Goal: Submit feedback/report problem: Provide input to the site owners about the experience or issues

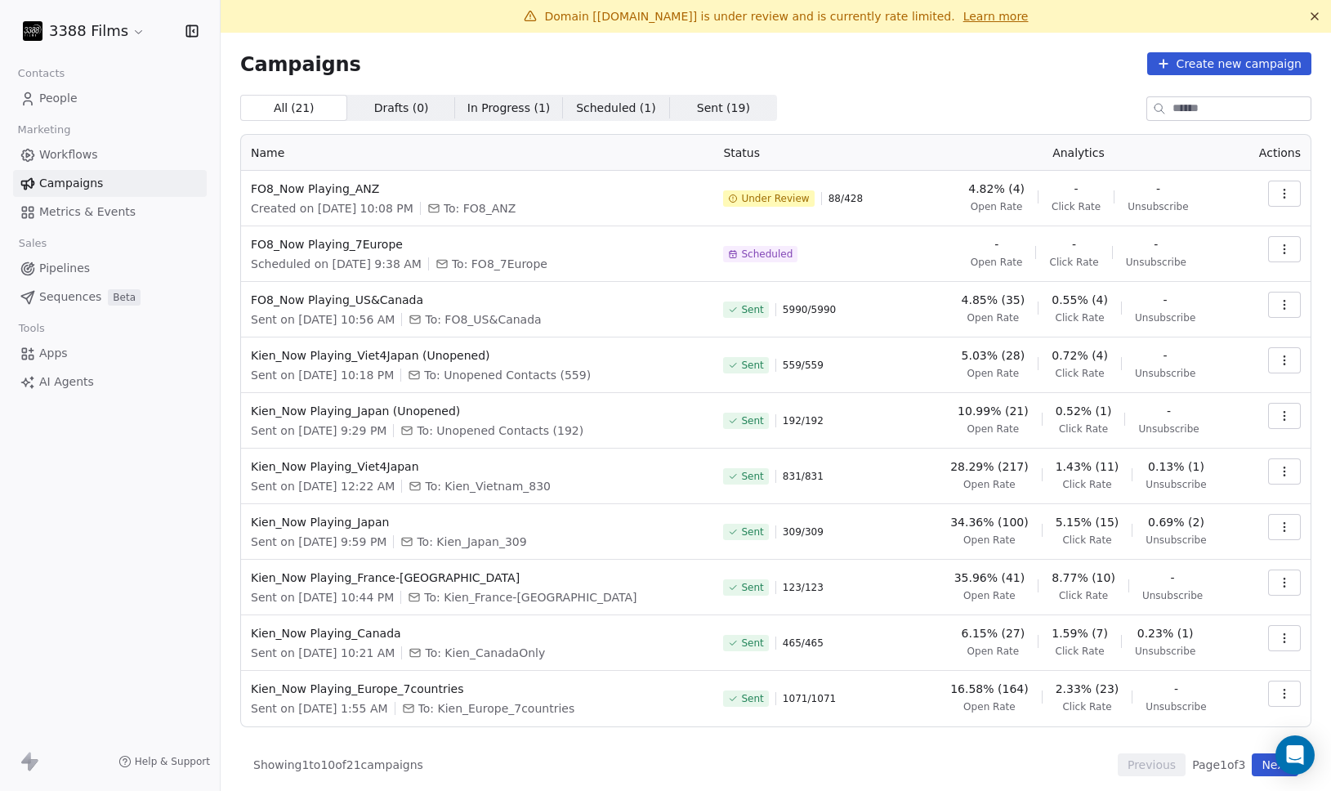
click at [874, 99] on div "All ( 21 ) All ( 21 ) Drafts ( 0 ) Drafts ( 0 ) In Progress ( 1 ) In Progress (…" at bounding box center [775, 108] width 1071 height 26
click at [847, 105] on div "All ( 21 ) All ( 21 ) Drafts ( 0 ) Drafts ( 0 ) In Progress ( 1 ) In Progress (…" at bounding box center [775, 108] width 1071 height 26
click at [868, 92] on div "Campaigns Create new campaign All ( 21 ) All ( 21 ) Drafts ( 0 ) Drafts ( 0 ) I…" at bounding box center [775, 414] width 1071 height 724
click at [931, 69] on div "Campaigns Create new campaign" at bounding box center [775, 63] width 1071 height 23
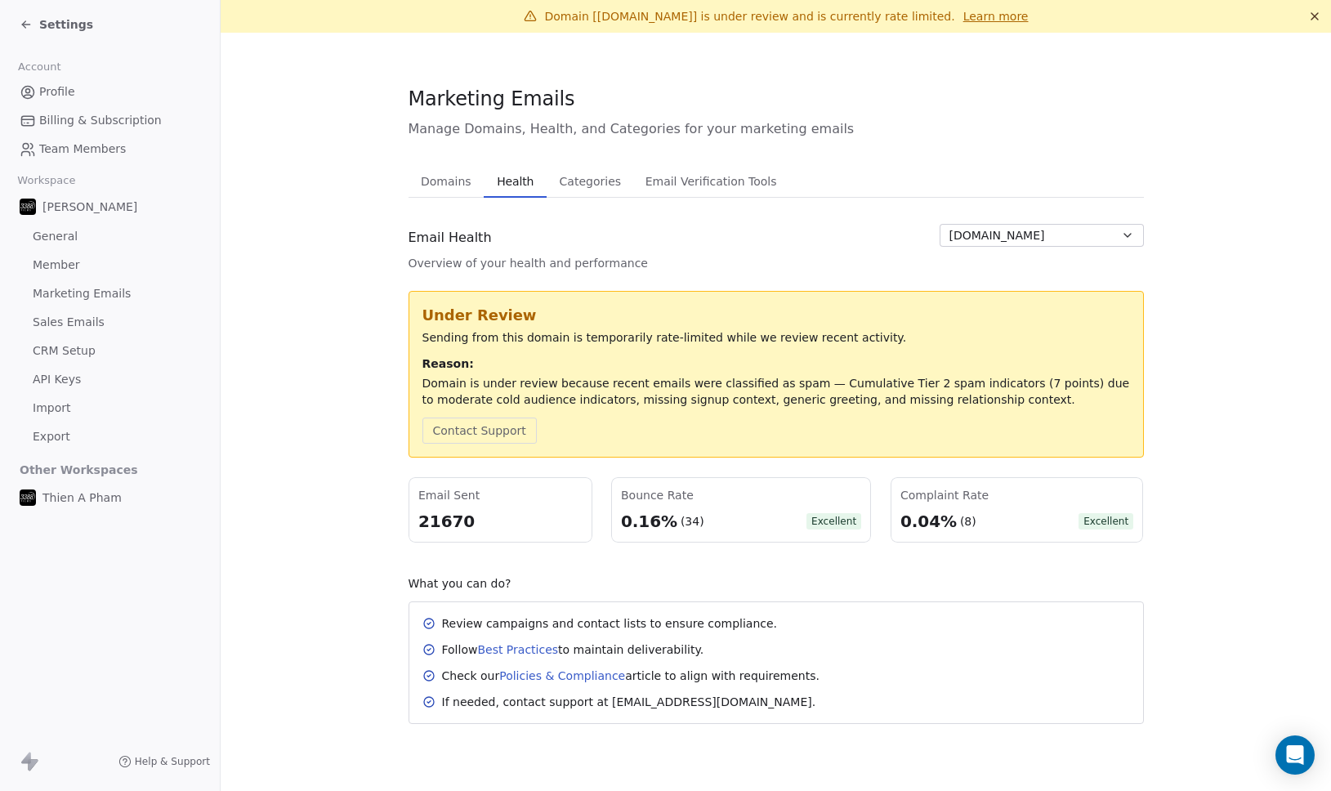
click at [938, 492] on div "Complaint Rate" at bounding box center [1017, 495] width 233 height 16
click at [570, 176] on span "Categories" at bounding box center [590, 181] width 74 height 23
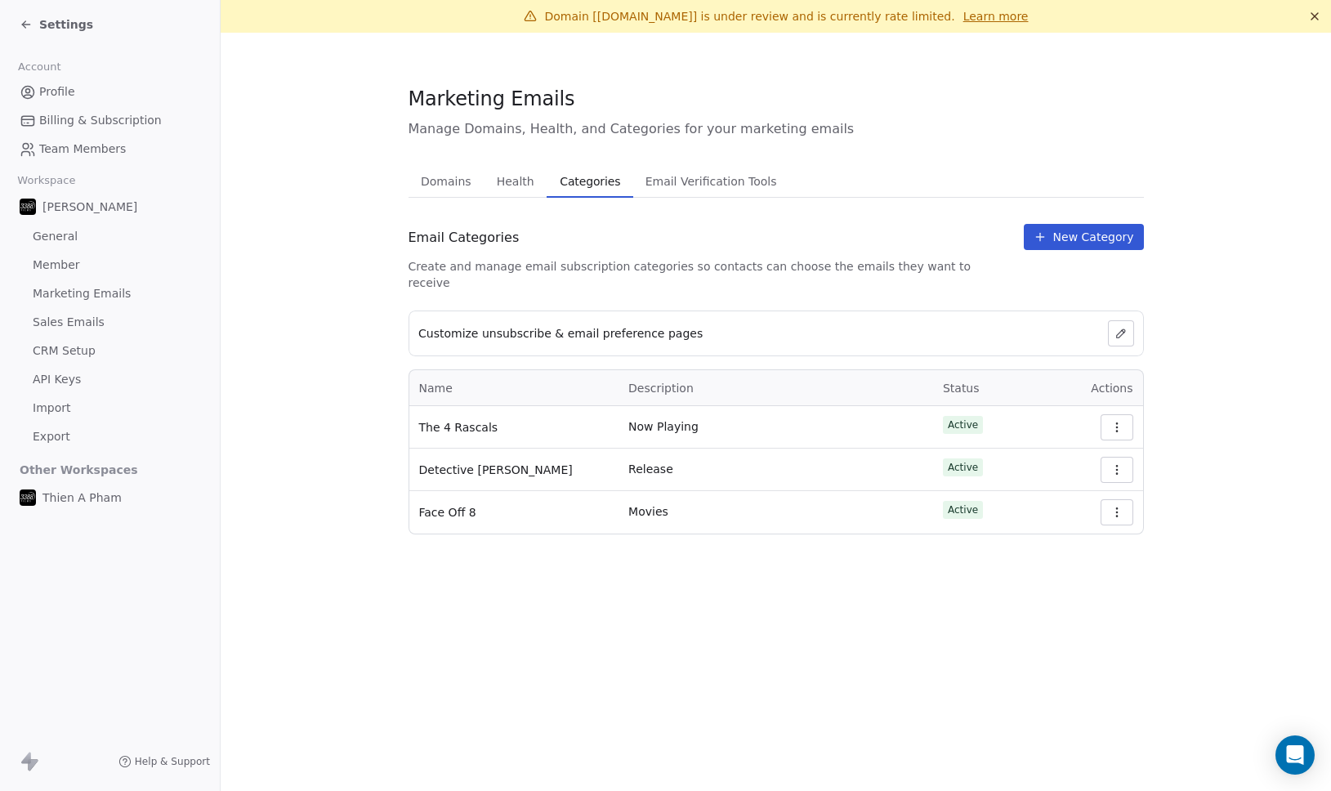
click at [512, 177] on span "Health" at bounding box center [515, 181] width 51 height 23
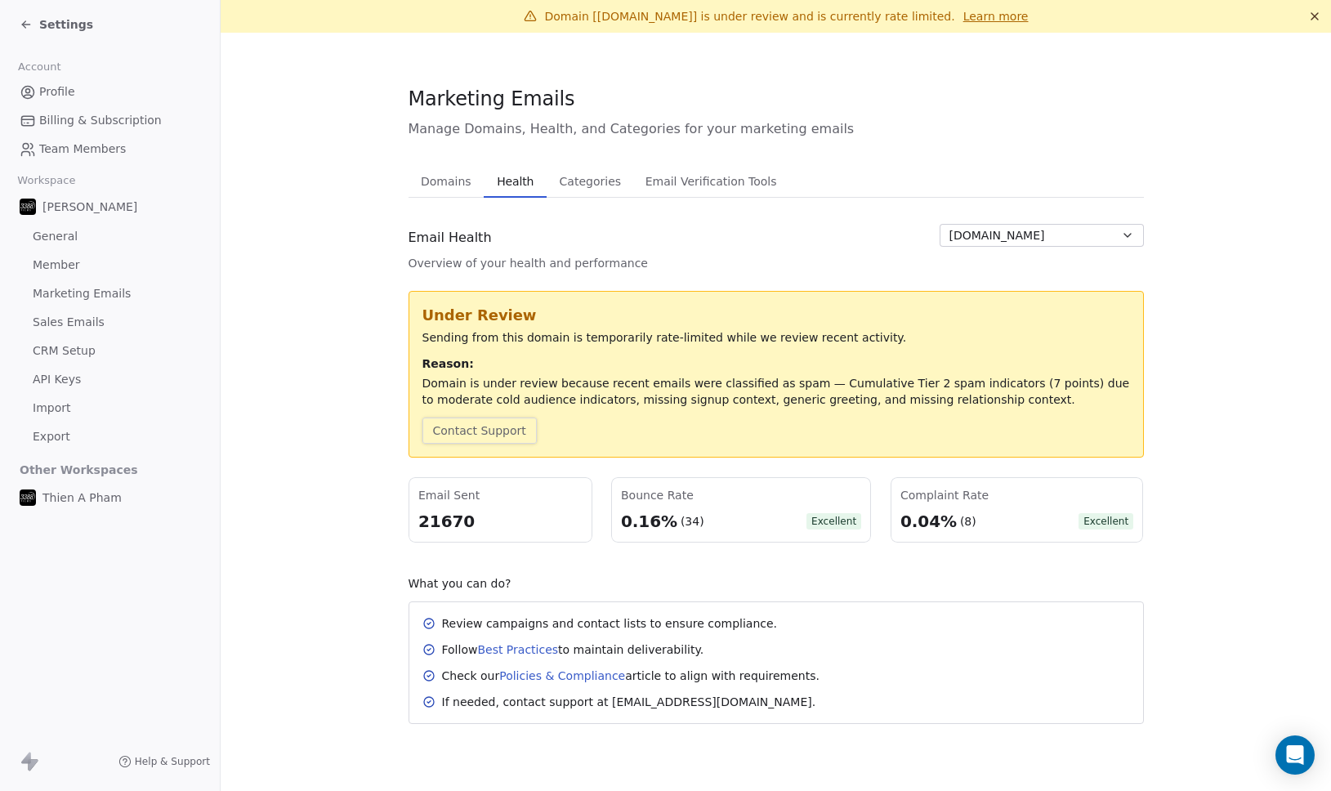
click at [503, 433] on button "Contact Support" at bounding box center [479, 431] width 114 height 26
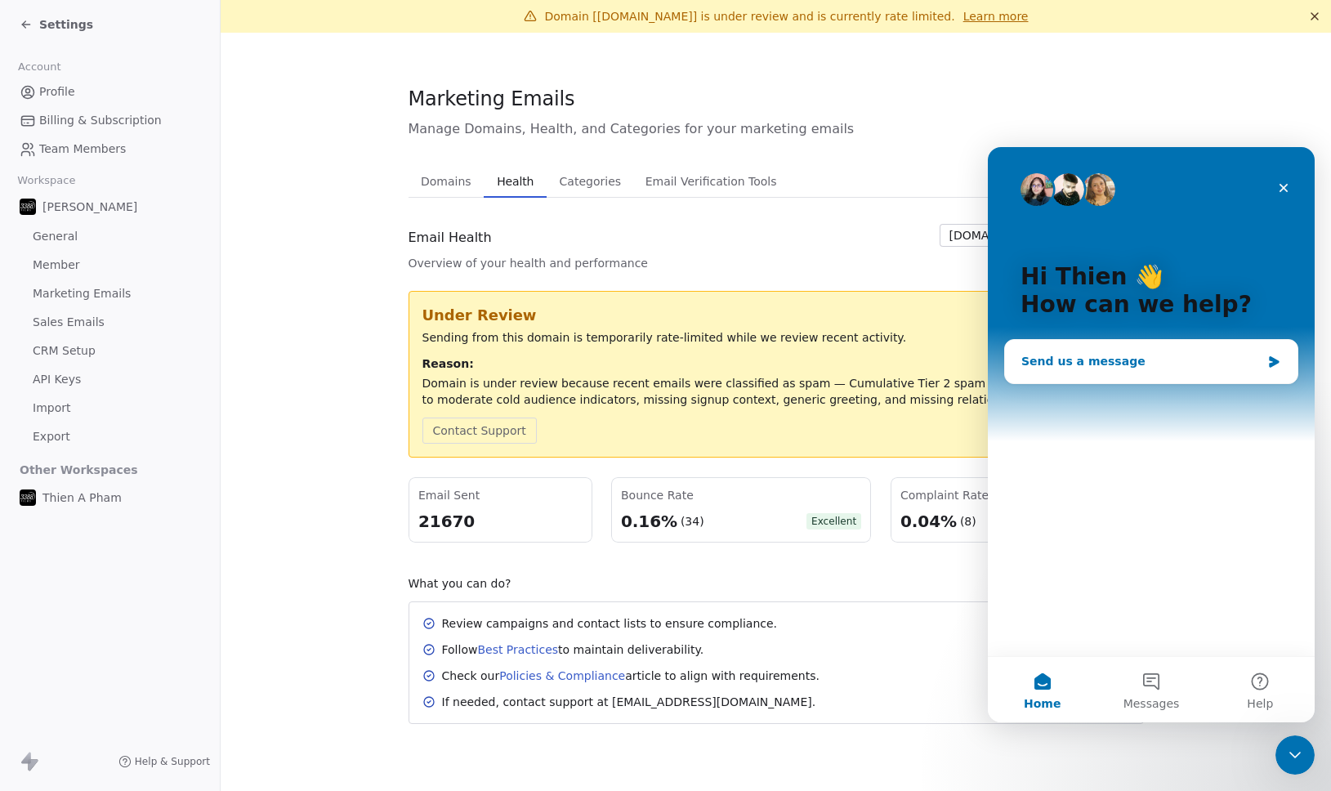
click at [1125, 346] on div "Send us a message" at bounding box center [1151, 361] width 293 height 43
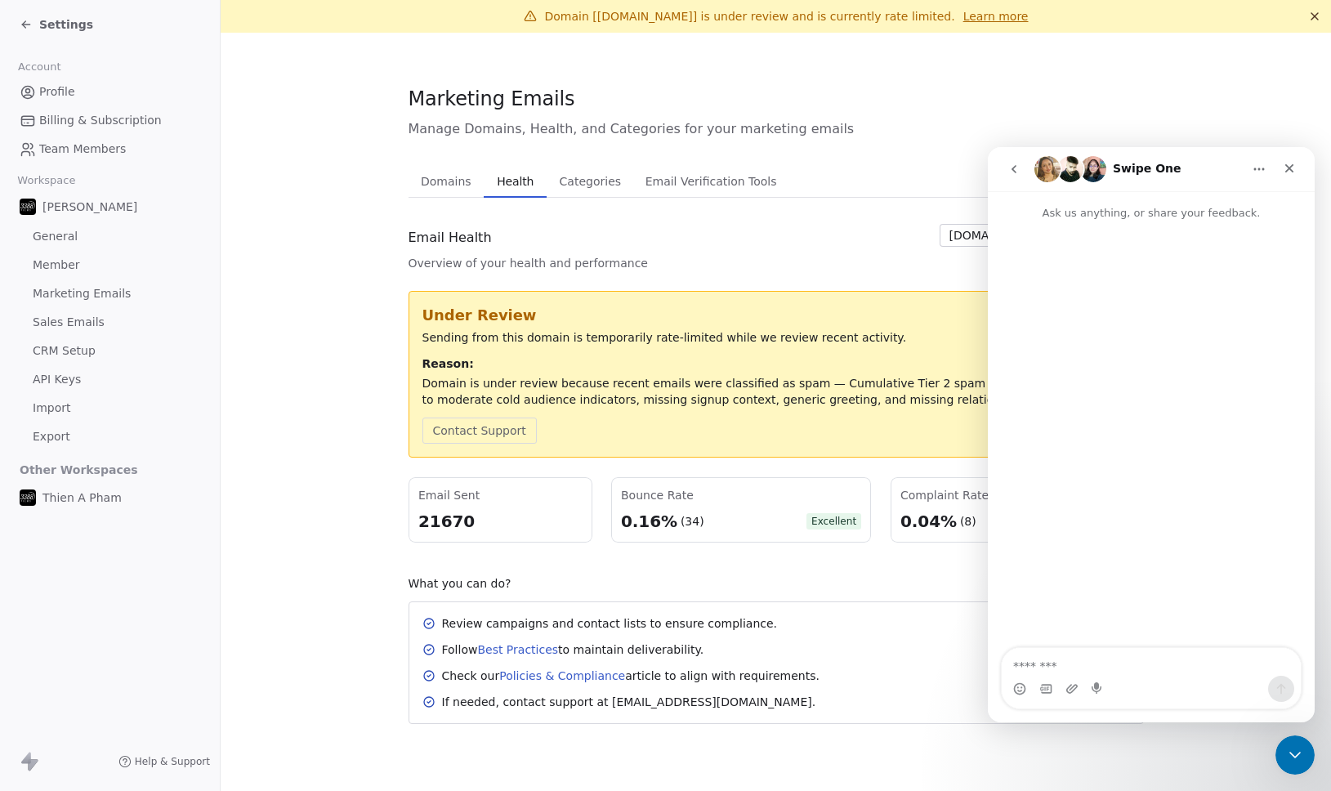
click at [1087, 673] on textarea "Message…" at bounding box center [1151, 662] width 299 height 28
type textarea "**********"
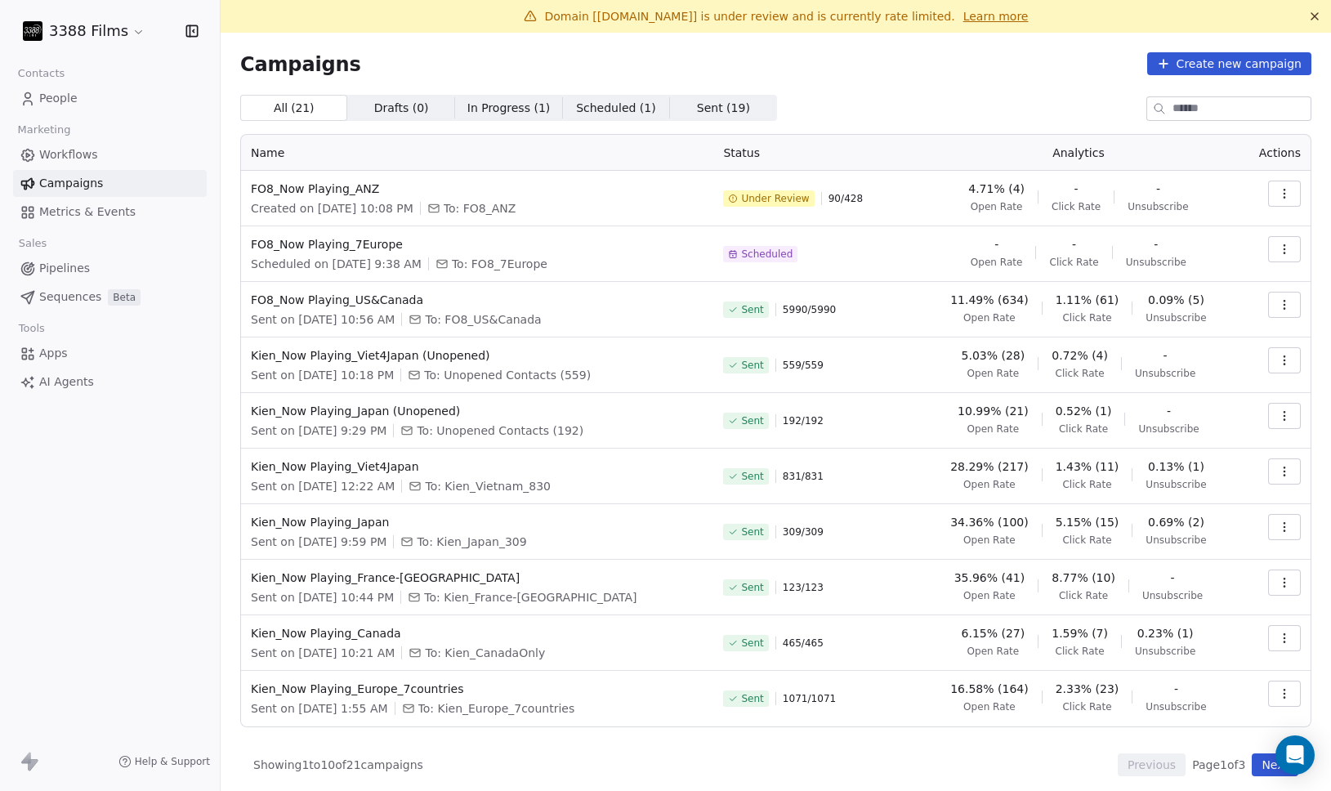
click at [854, 256] on div "Scheduled" at bounding box center [815, 254] width 185 height 36
click at [638, 211] on div "Created on Sep 19, 2025, 10:08 PM To: FO8_ANZ" at bounding box center [477, 208] width 453 height 16
click at [610, 208] on div "Created on Sep 19, 2025, 10:08 PM To: FO8_ANZ" at bounding box center [477, 208] width 453 height 16
click at [880, 344] on td "Sent 559 / 559" at bounding box center [815, 365] width 204 height 56
click at [1263, 767] on button "Next" at bounding box center [1275, 764] width 47 height 23
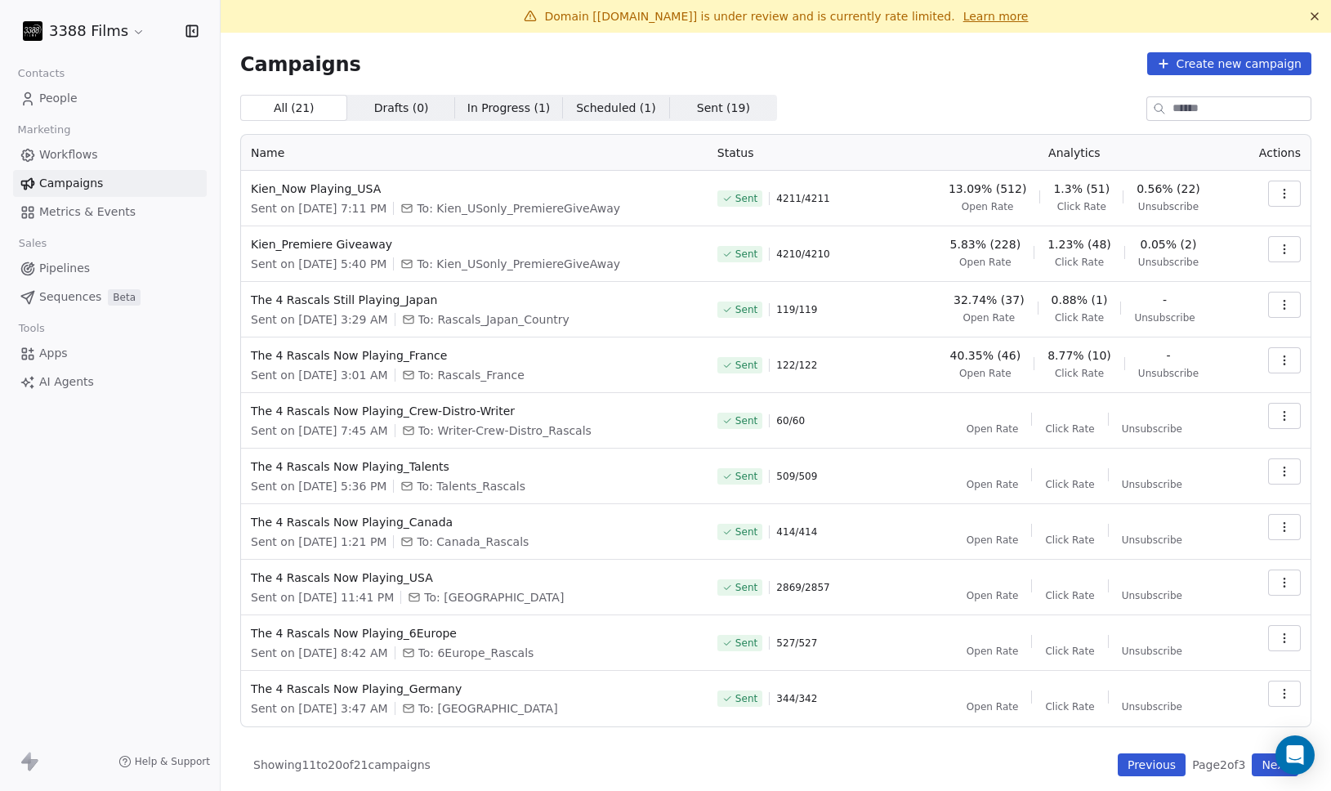
click at [1147, 762] on button "Previous" at bounding box center [1152, 764] width 68 height 23
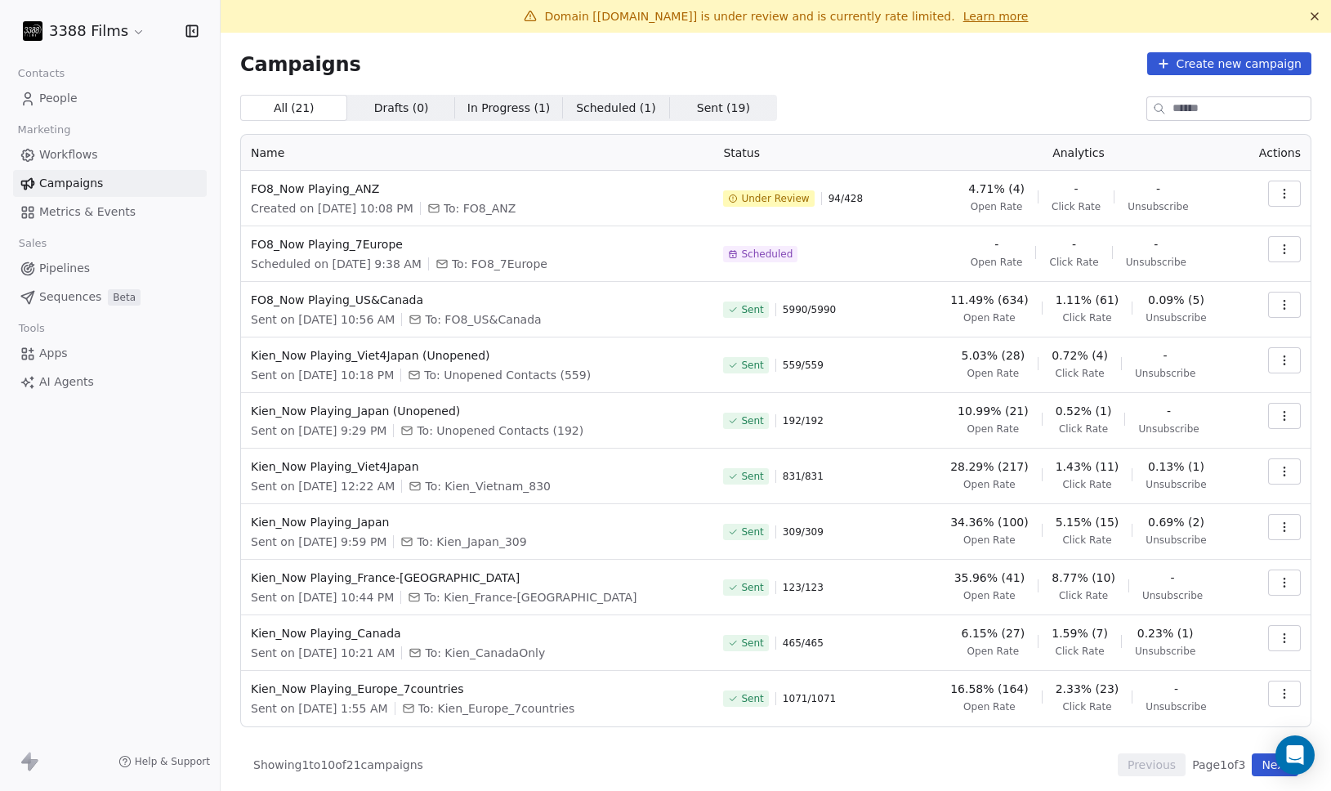
click at [858, 329] on td "Sent 5990 / 5990" at bounding box center [815, 310] width 204 height 56
click at [1277, 246] on button "button" at bounding box center [1284, 249] width 33 height 26
click at [1189, 286] on div "Edit" at bounding box center [1211, 286] width 165 height 26
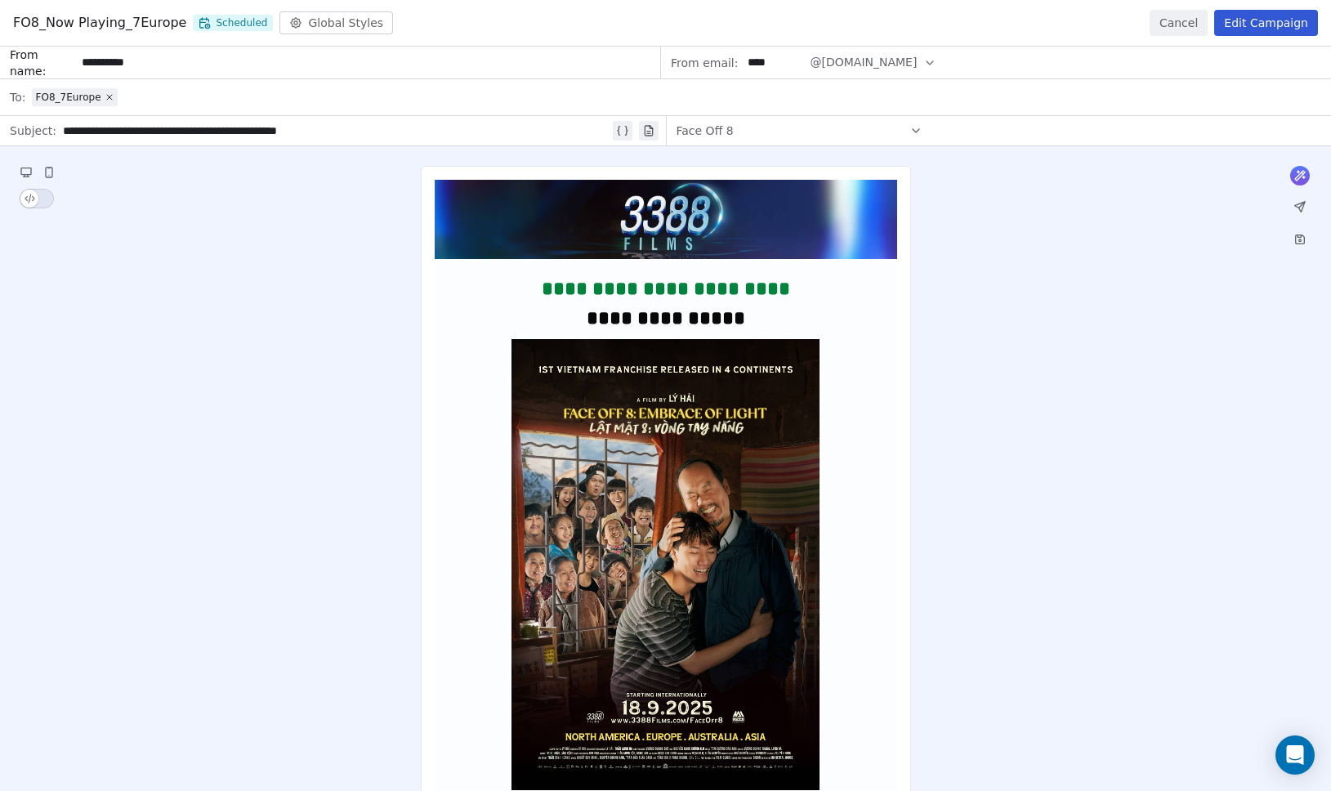
click at [1240, 25] on button "Edit Campaign" at bounding box center [1266, 23] width 104 height 26
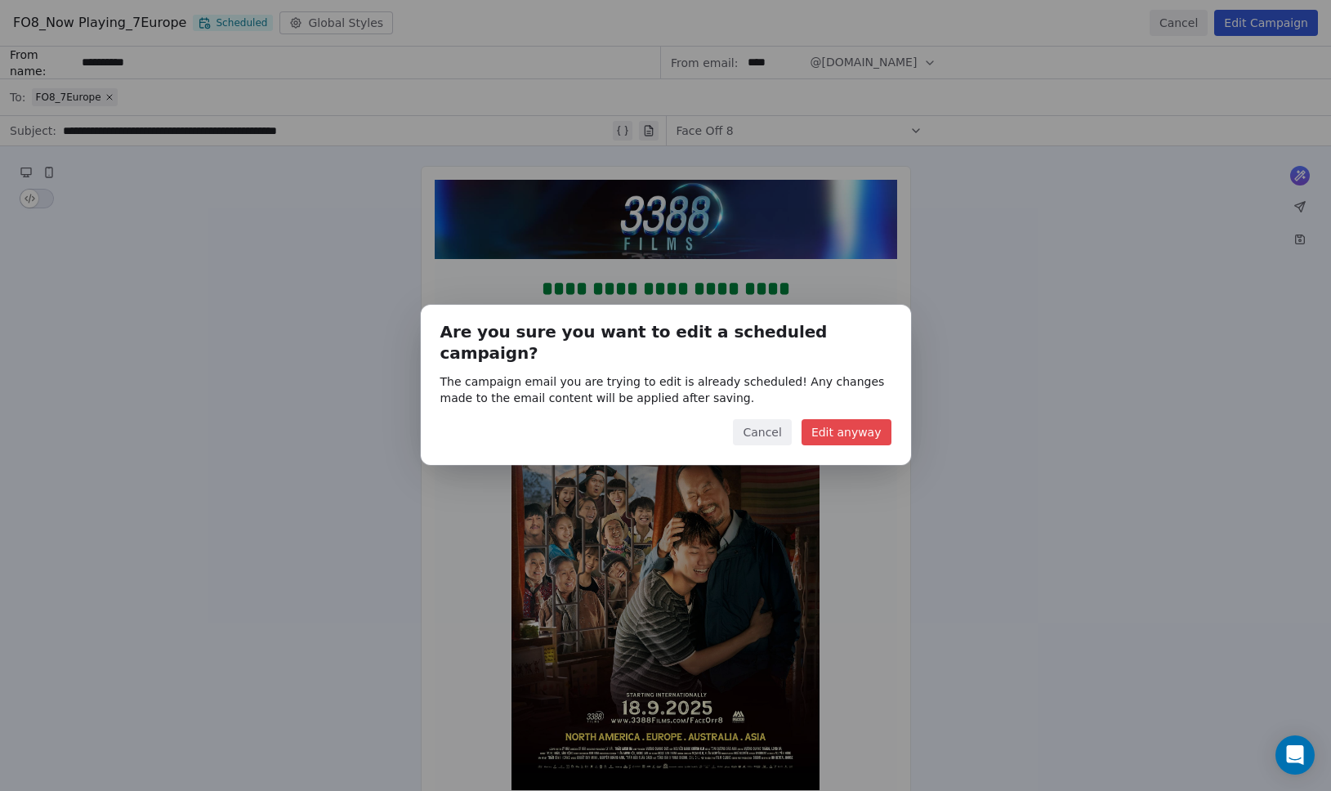
click at [845, 419] on button "Edit anyway" at bounding box center [847, 432] width 90 height 26
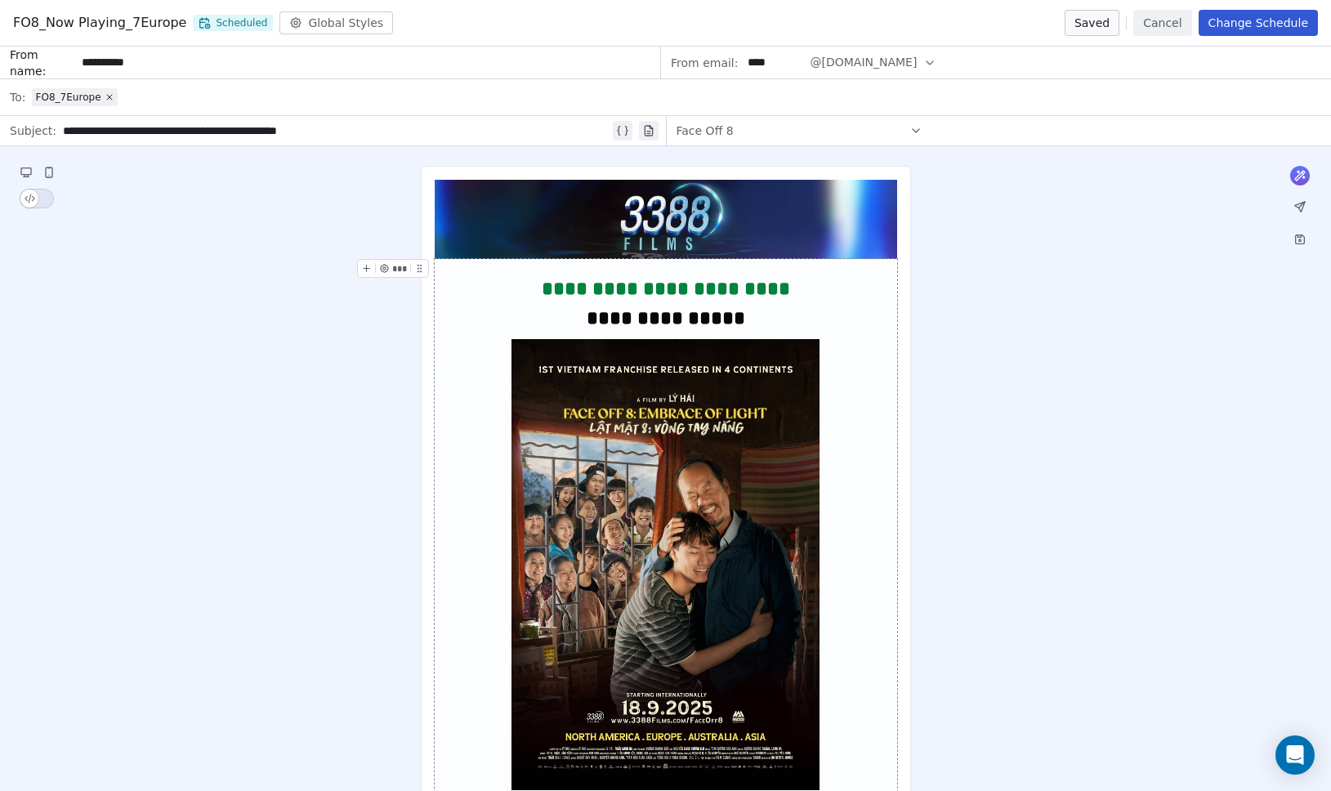
click at [1232, 25] on button "Change Schedule" at bounding box center [1258, 23] width 119 height 26
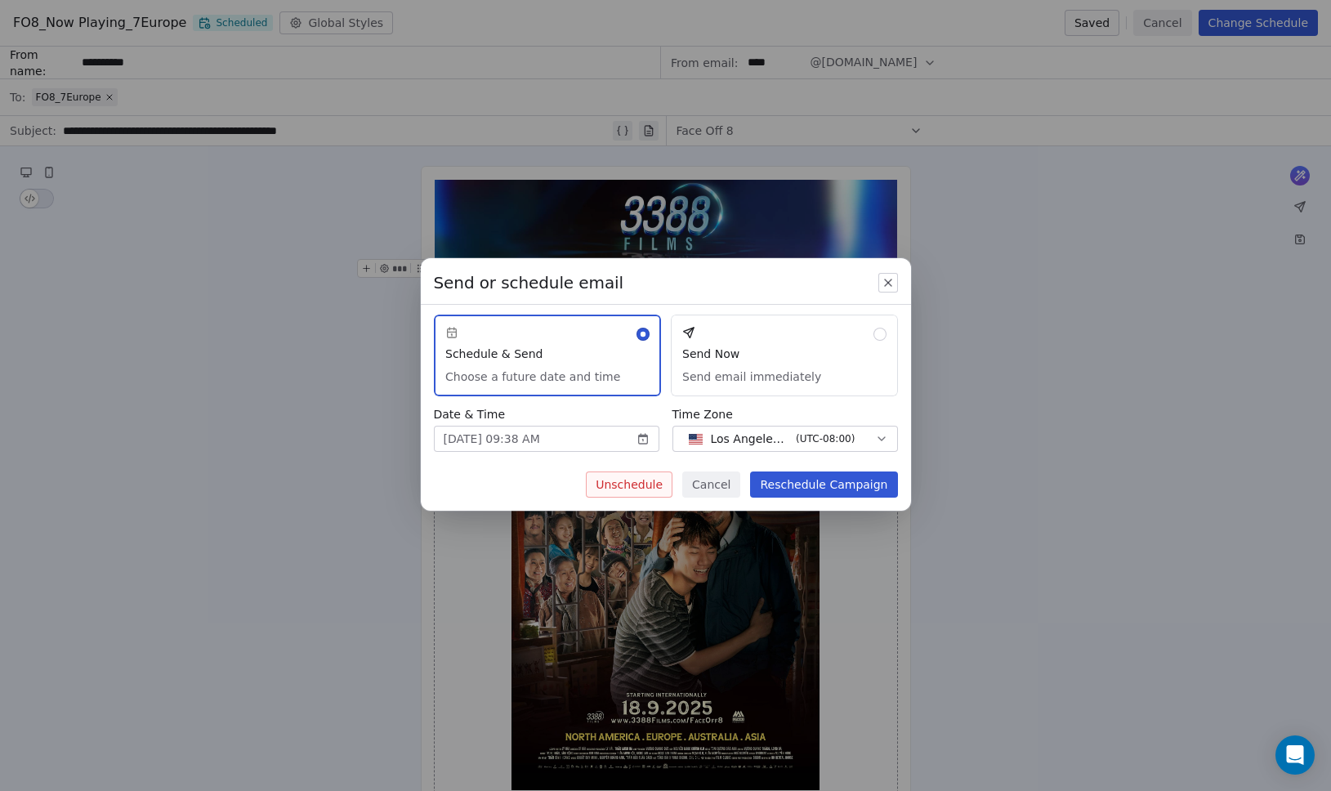
click at [790, 369] on button "Send Now Send email immediately" at bounding box center [784, 356] width 227 height 82
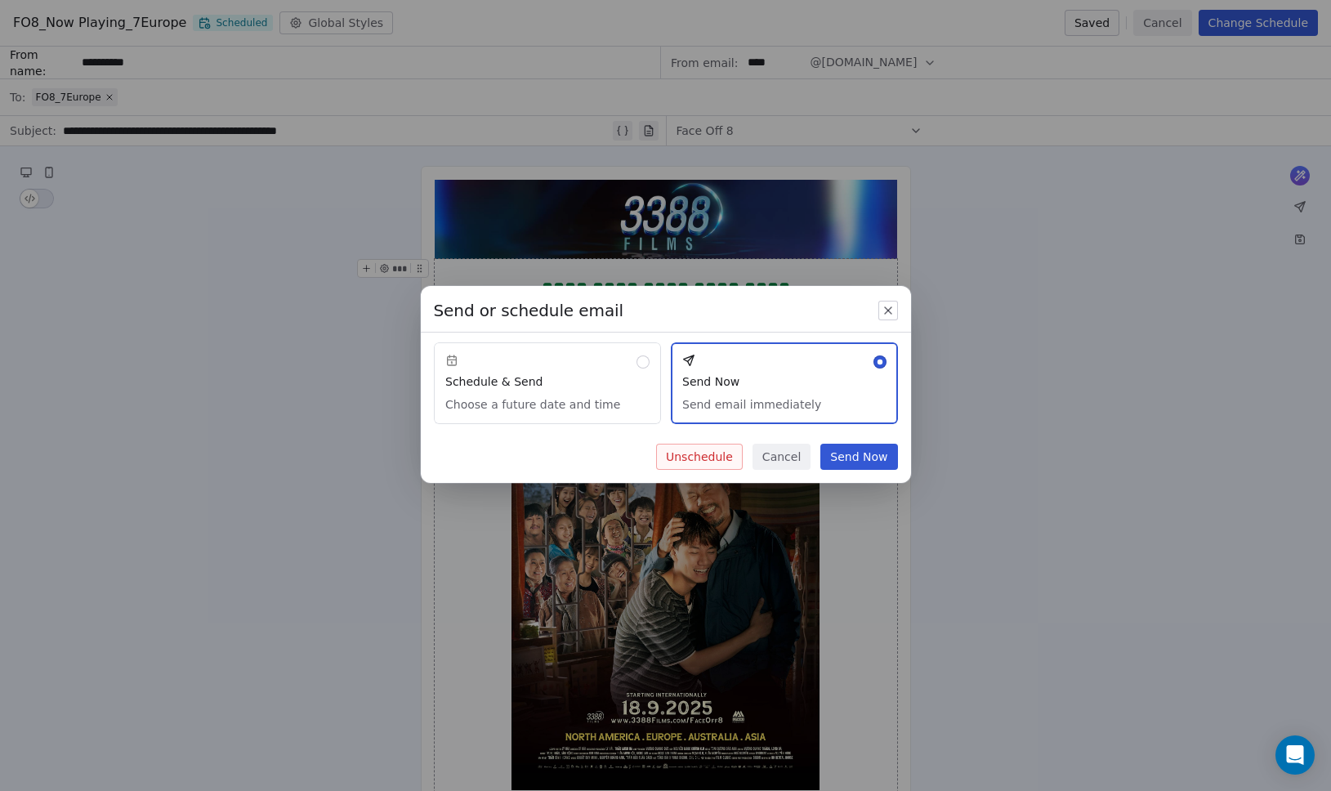
click at [852, 463] on button "Send Now" at bounding box center [858, 457] width 77 height 26
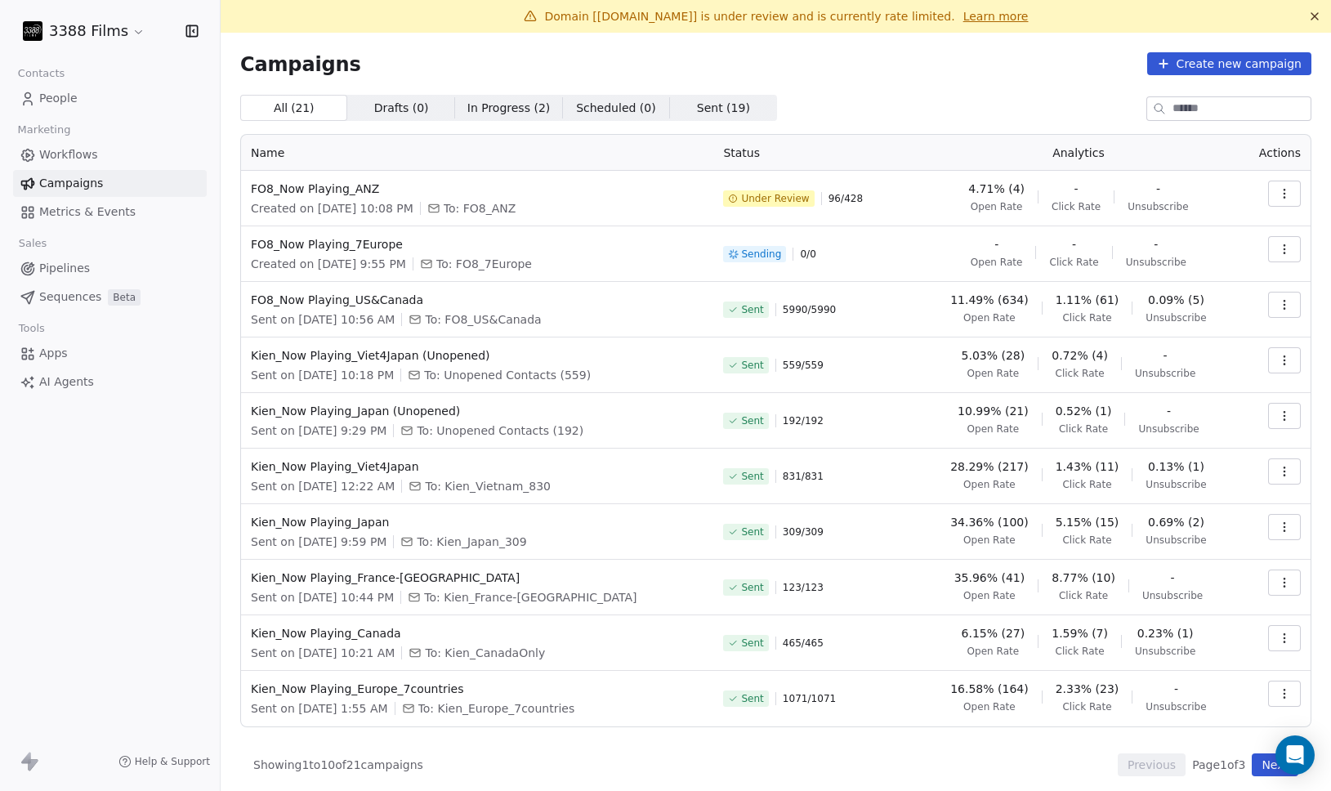
click at [1276, 194] on button "button" at bounding box center [1284, 194] width 33 height 26
click at [865, 218] on html "3388 Films Contacts People Marketing Workflows Campaigns Metrics & Events Sales…" at bounding box center [665, 395] width 1331 height 791
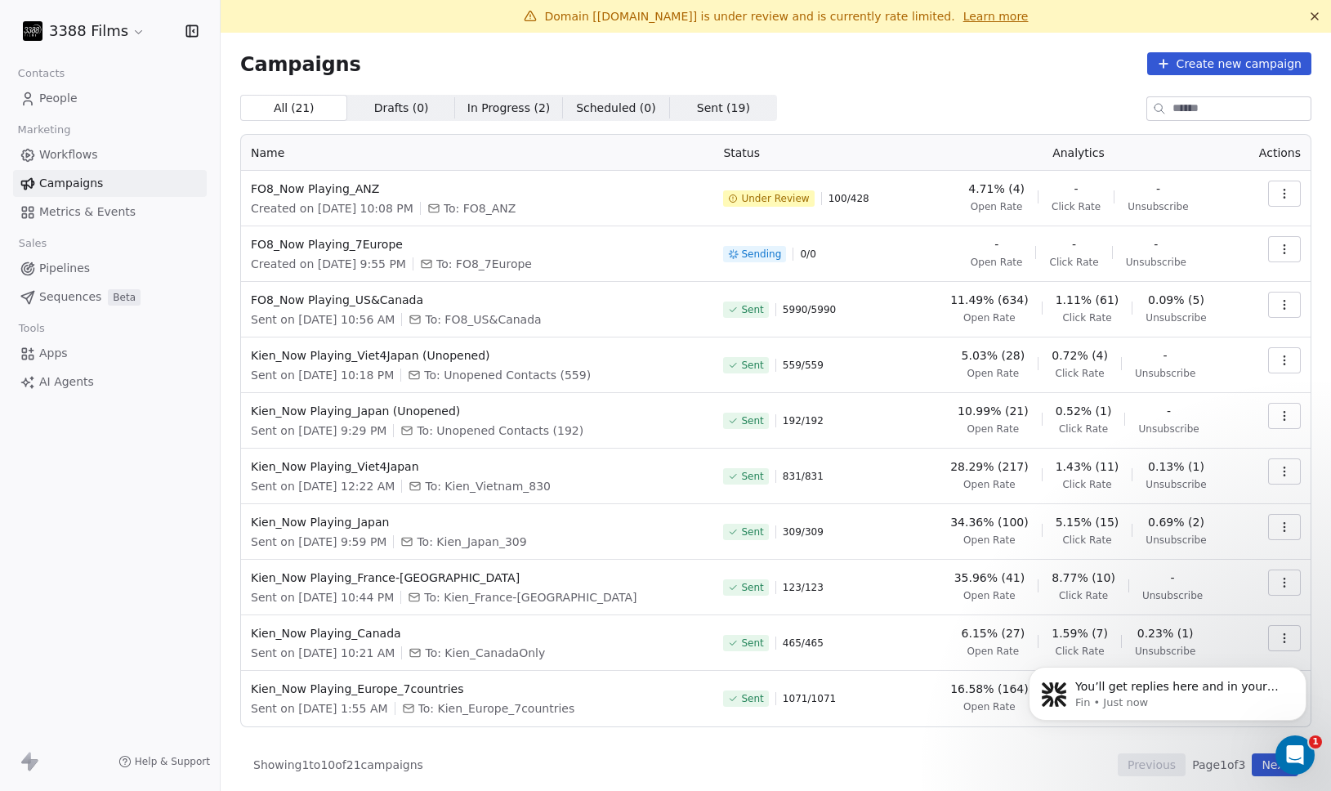
click at [760, 197] on span "Under Review" at bounding box center [775, 198] width 68 height 13
click at [1125, 682] on p "You’ll get replies here and in your email: ✉️ [EMAIL_ADDRESS][DOMAIN_NAME] Our …" at bounding box center [1180, 687] width 211 height 16
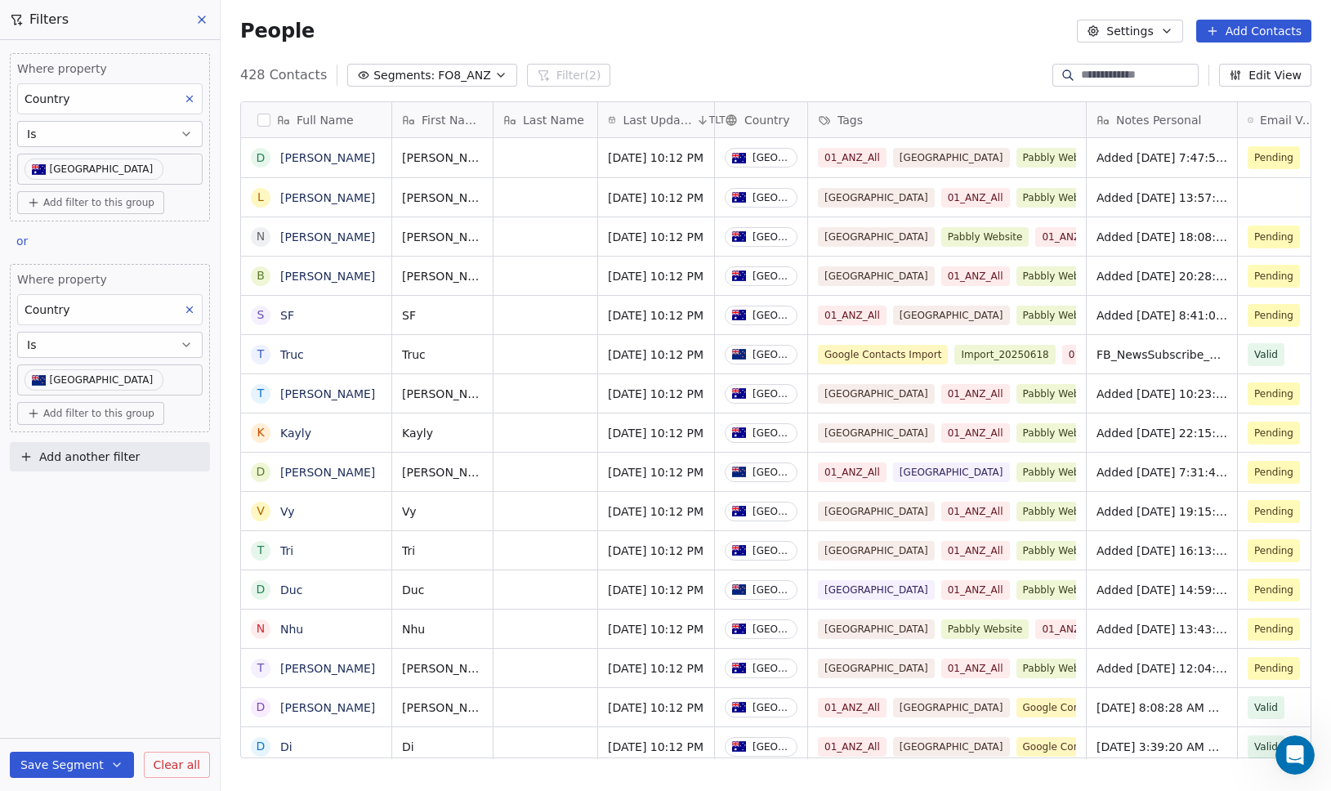
scroll to position [695, 1111]
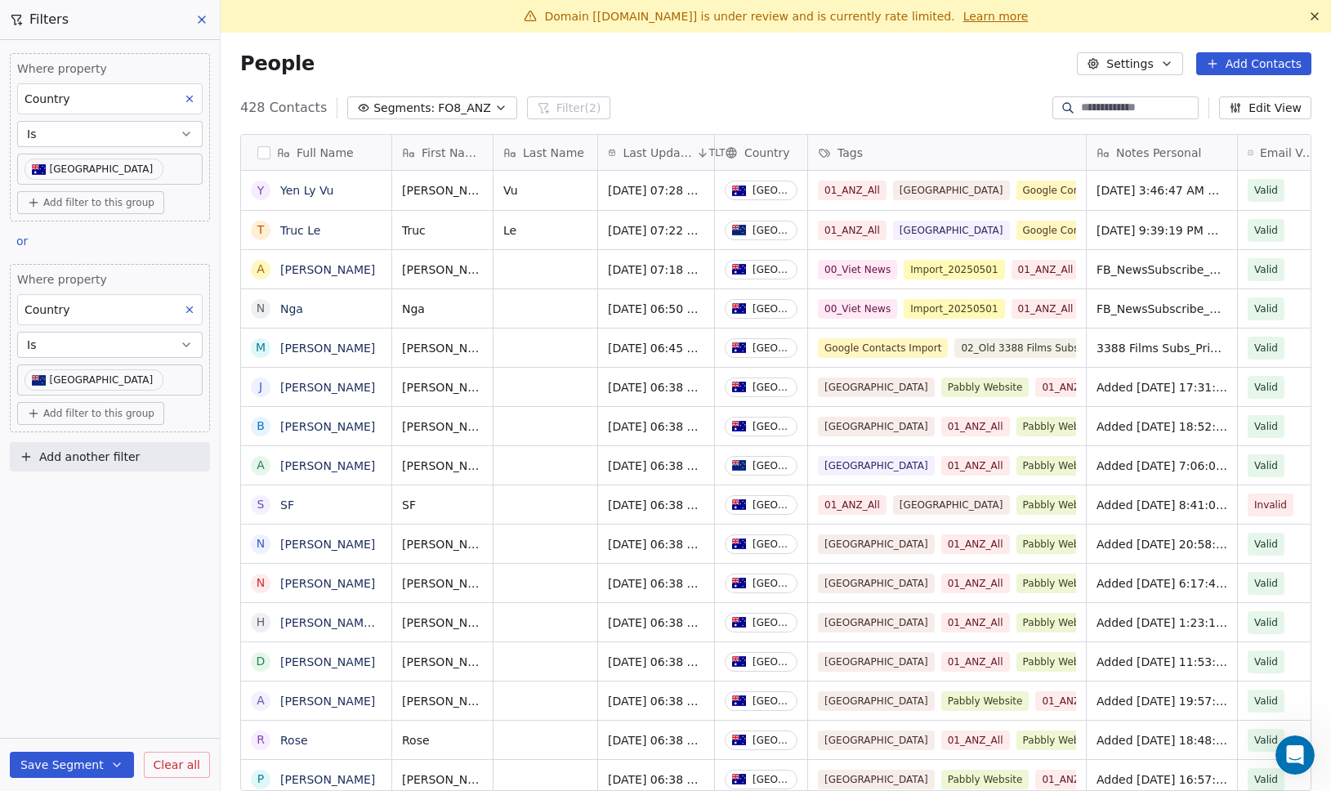
click at [203, 22] on icon at bounding box center [201, 19] width 13 height 13
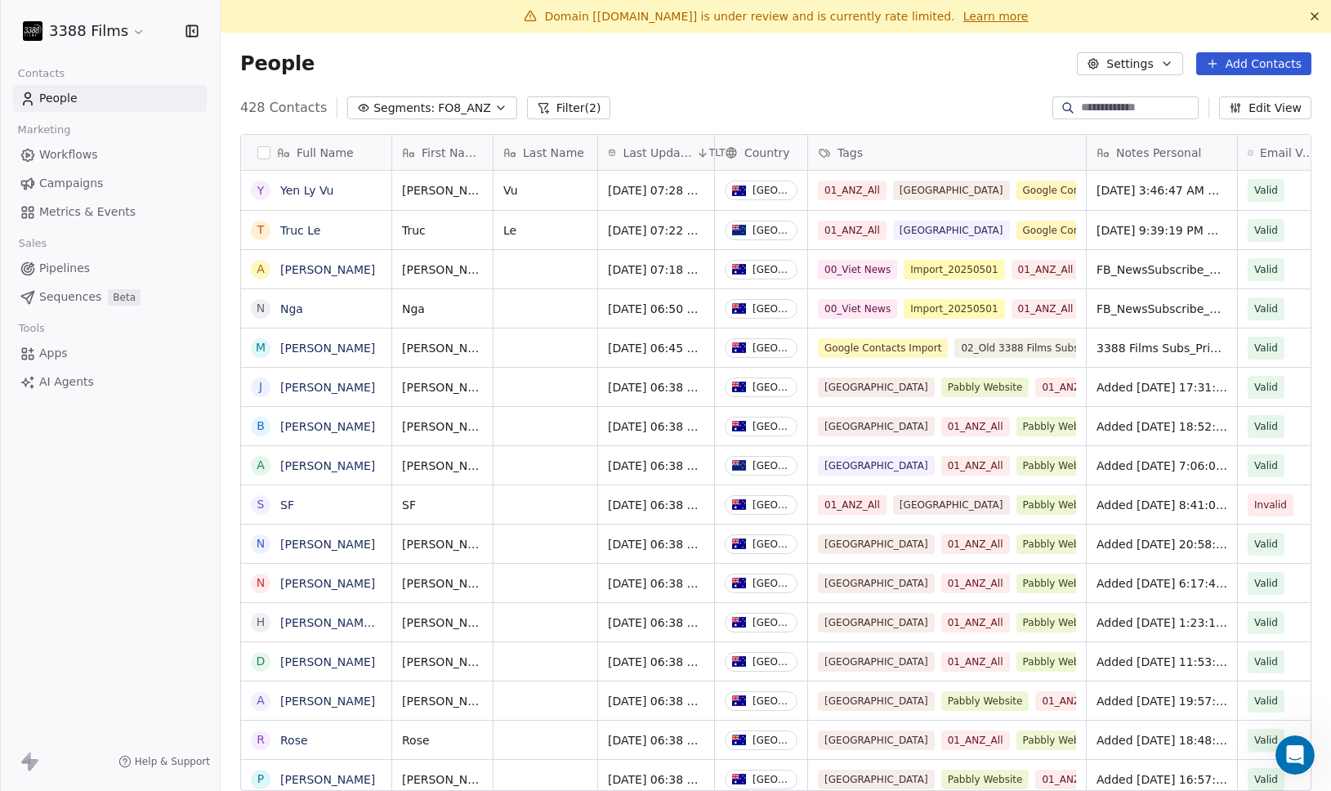
click at [570, 104] on button "Filter (2)" at bounding box center [569, 107] width 84 height 23
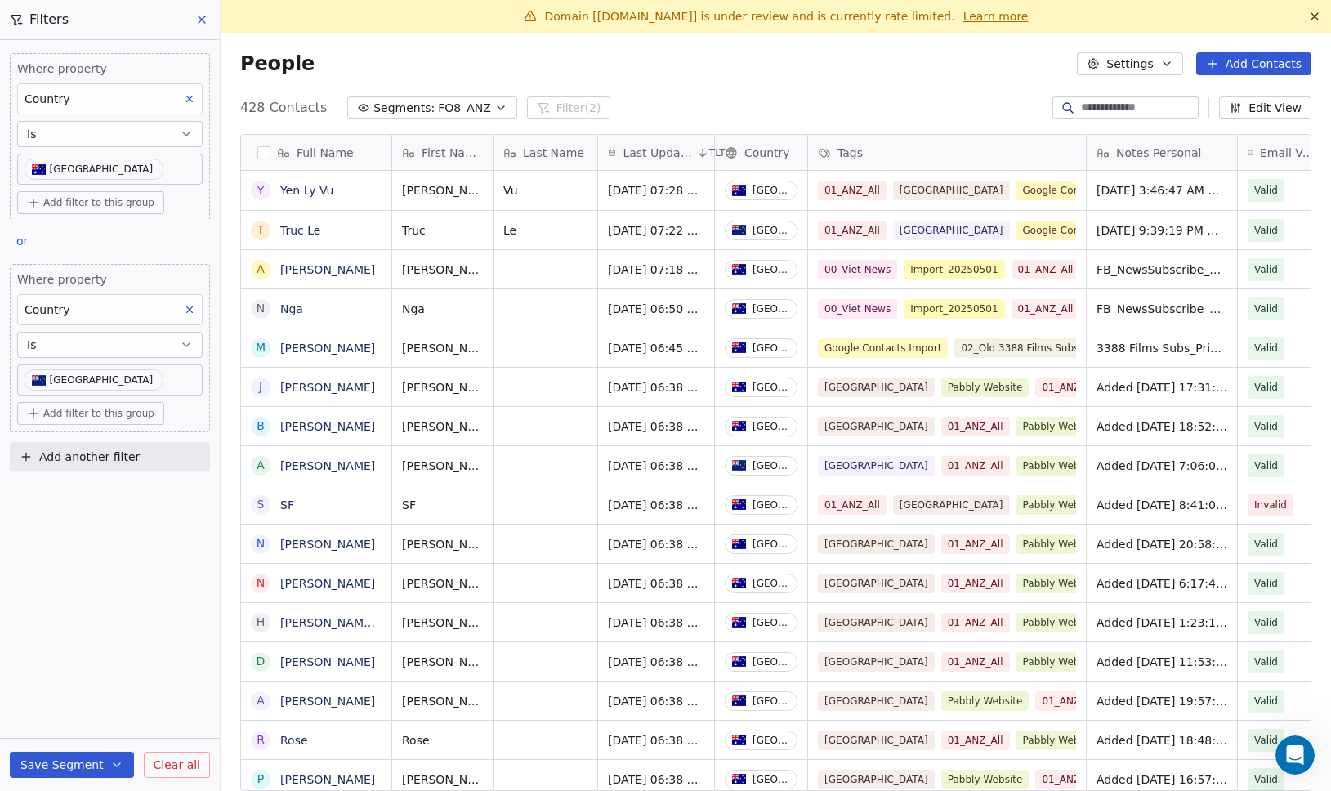
click at [165, 767] on span "Clear all" at bounding box center [177, 765] width 47 height 17
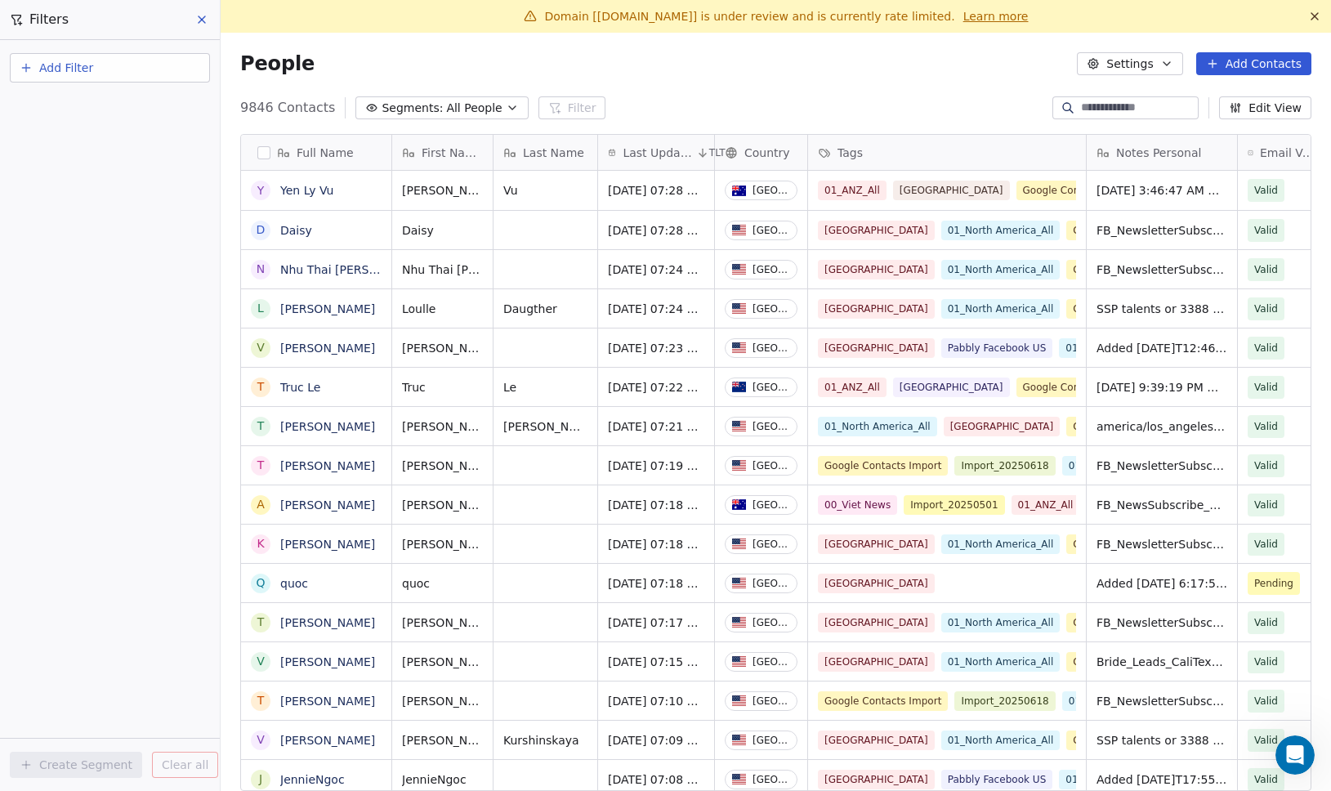
click at [199, 22] on icon at bounding box center [201, 19] width 13 height 13
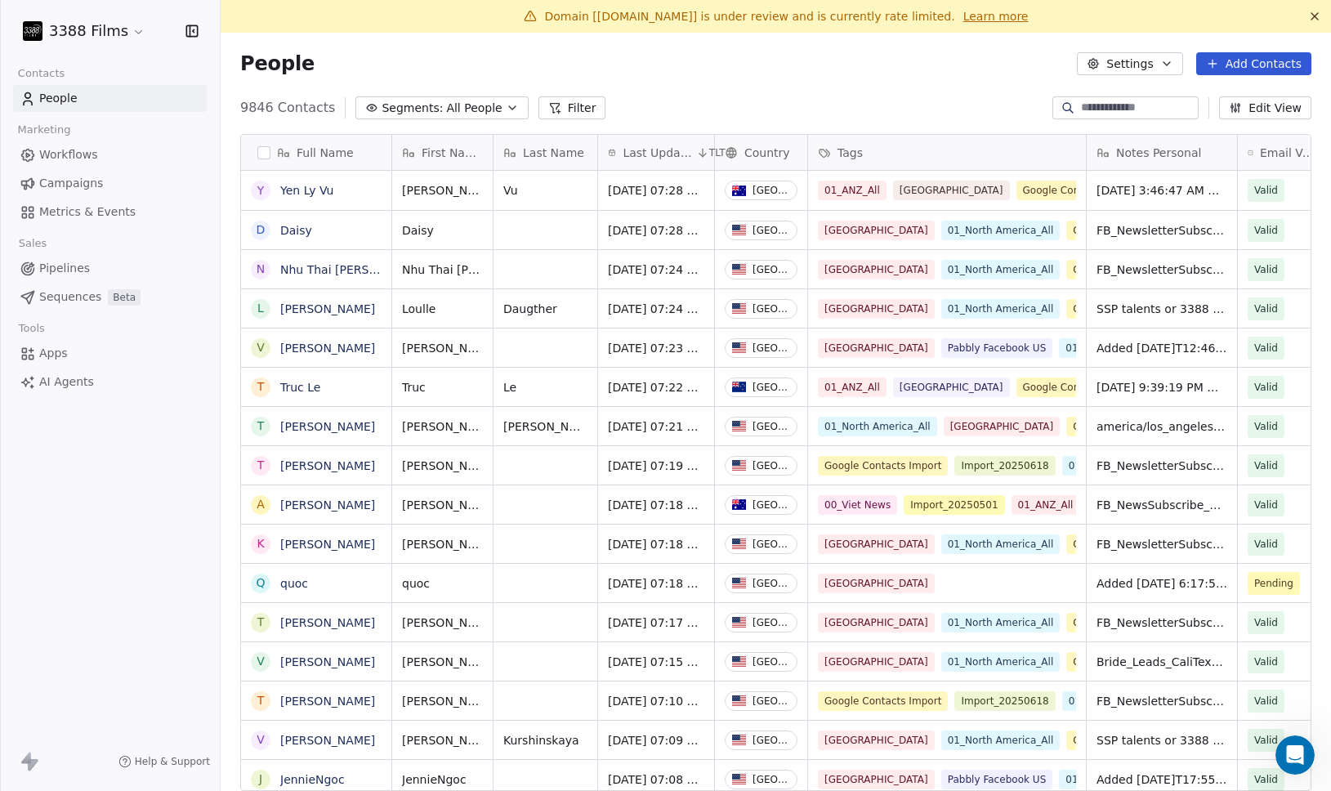
click at [127, 27] on html "3388 Films Contacts People Marketing Workflows Campaigns Metrics & Events Sales…" at bounding box center [665, 395] width 1331 height 791
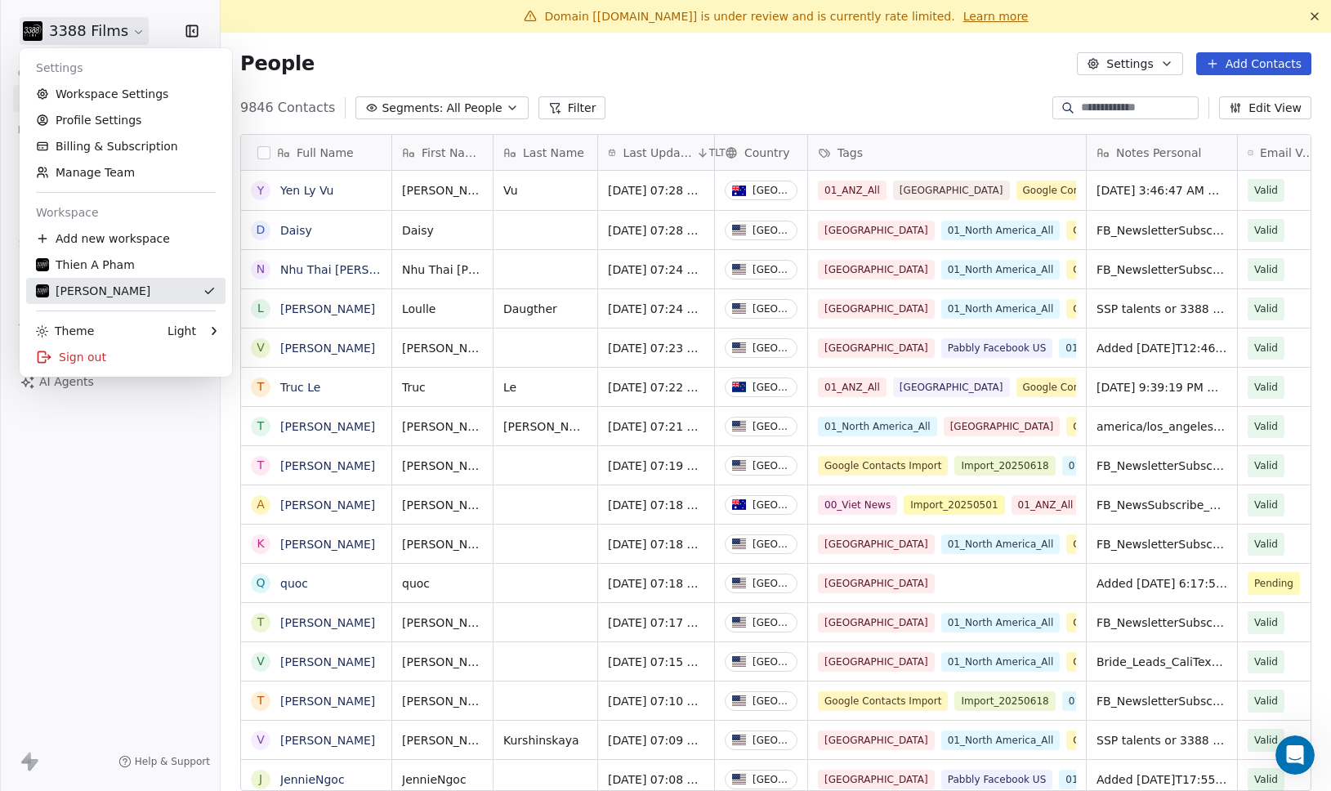
click at [145, 284] on div "[PERSON_NAME]" at bounding box center [126, 291] width 180 height 16
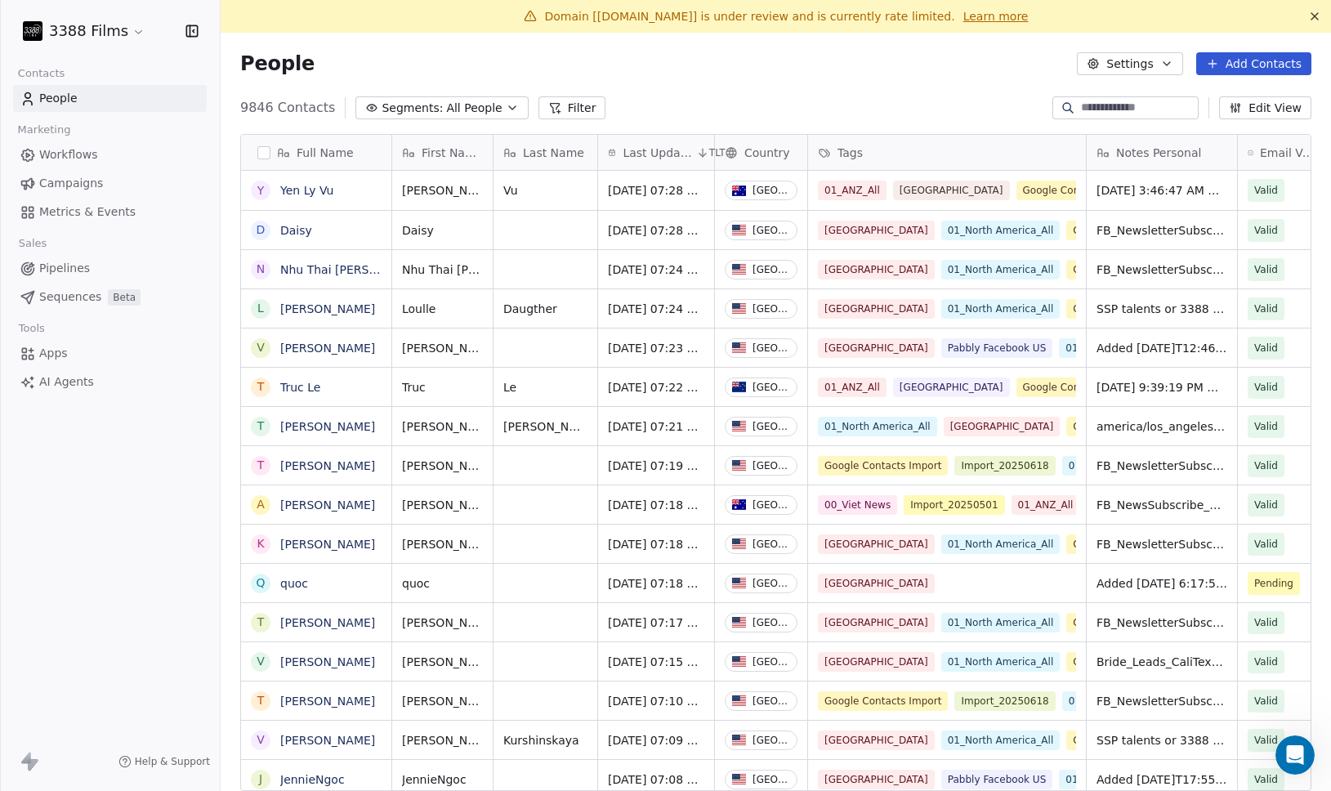
click at [134, 31] on html "3388 Films Contacts People Marketing Workflows Campaigns Metrics & Events Sales…" at bounding box center [665, 395] width 1331 height 791
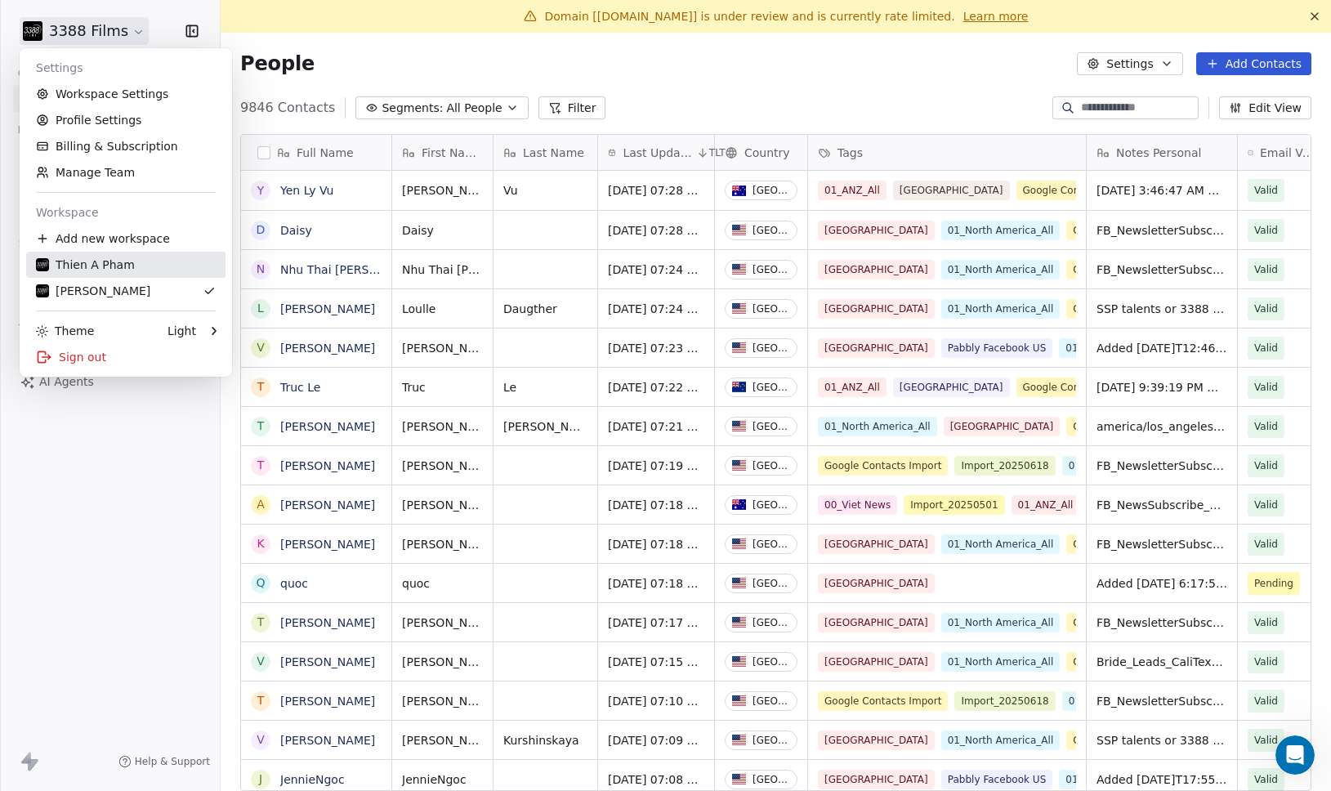
click at [136, 260] on div "Thien A Pham" at bounding box center [126, 265] width 180 height 16
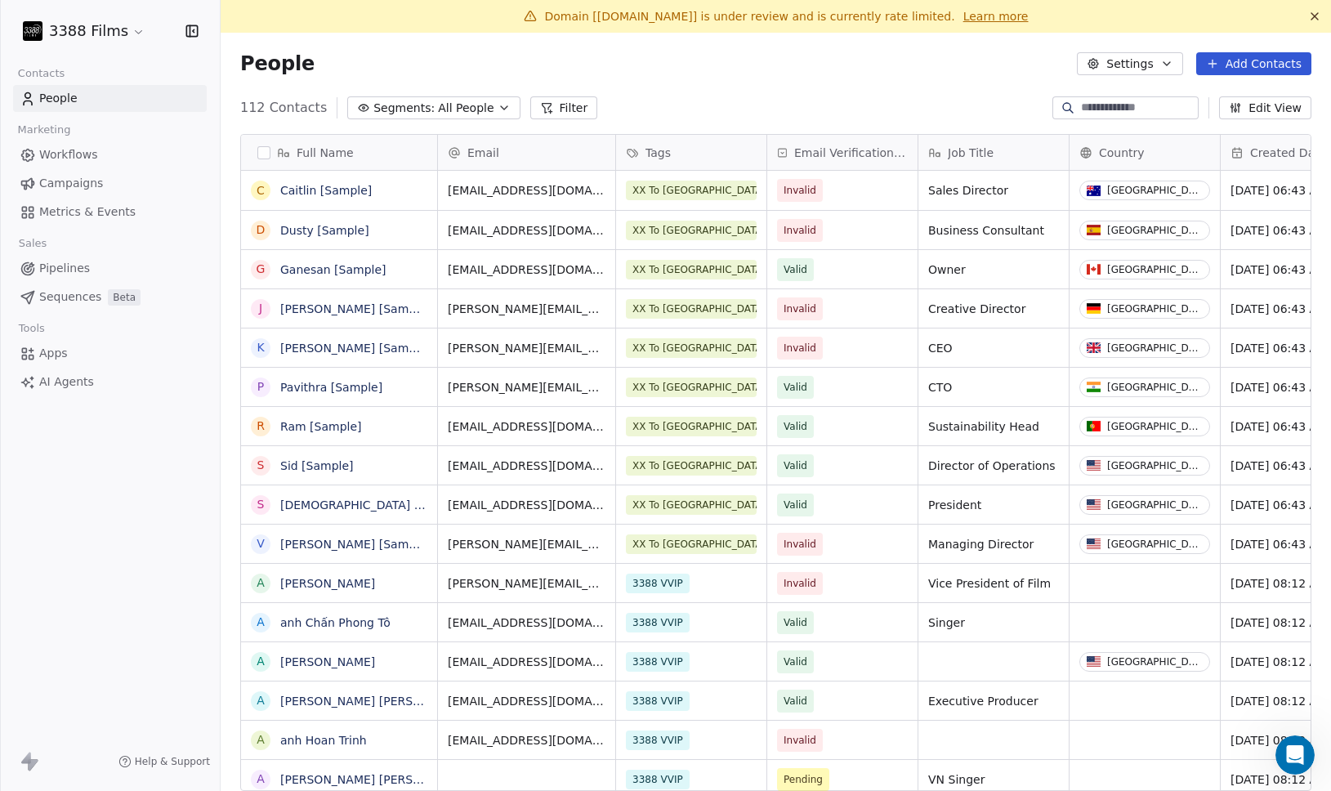
scroll to position [695, 1111]
click at [127, 34] on html "3388 Films Contacts People Marketing Workflows Campaigns Metrics & Events Sales…" at bounding box center [665, 395] width 1331 height 791
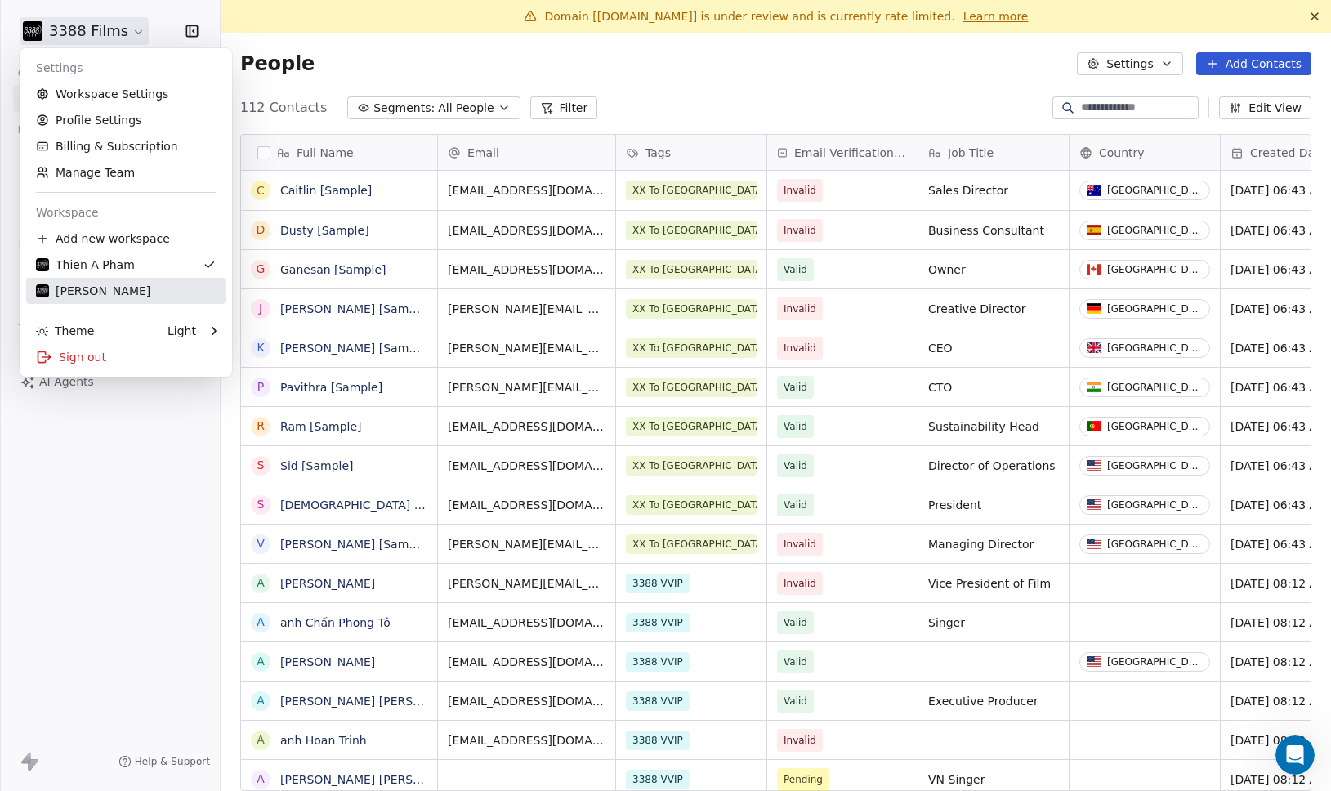
click at [137, 287] on div "[PERSON_NAME]" at bounding box center [126, 291] width 180 height 16
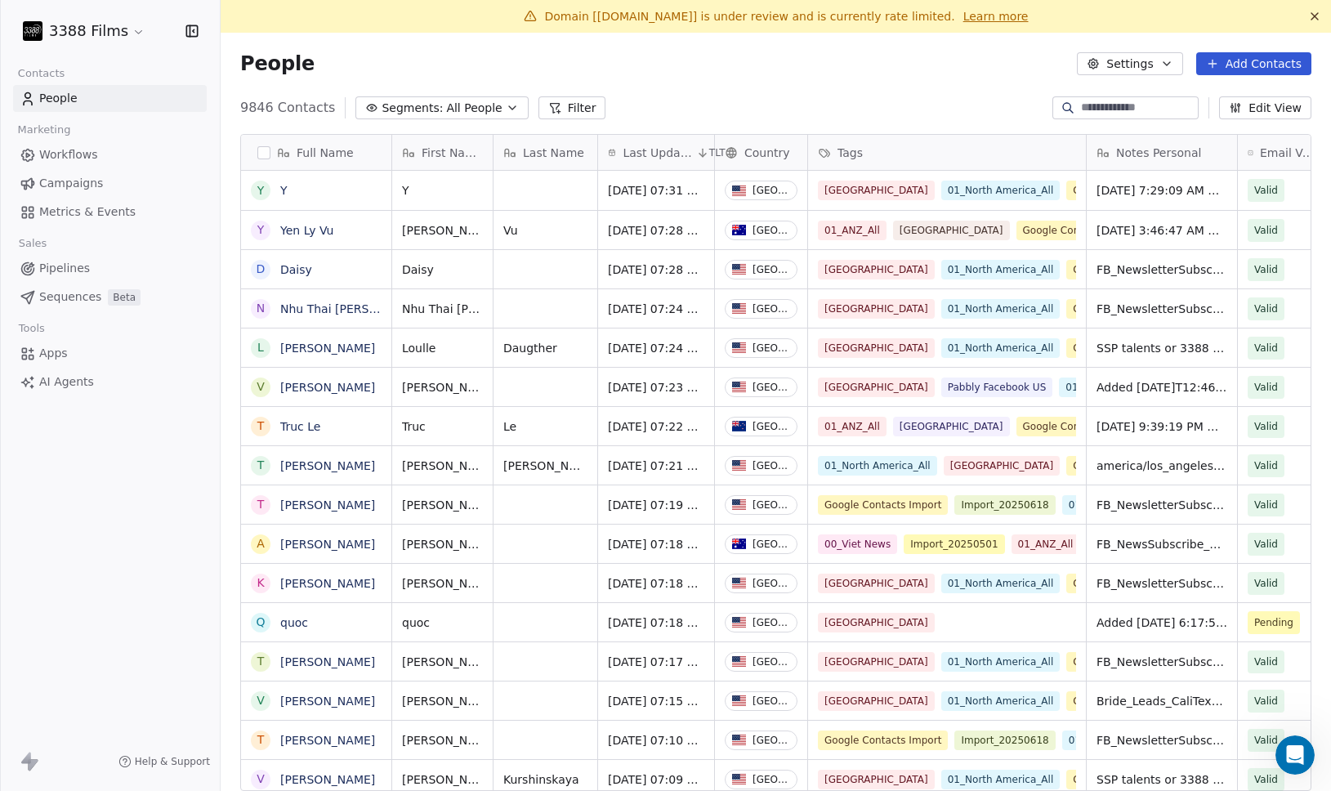
click at [655, 157] on span "Last Updated Date" at bounding box center [657, 153] width 69 height 16
click at [659, 189] on span "Sort Ascending" at bounding box center [671, 187] width 87 height 16
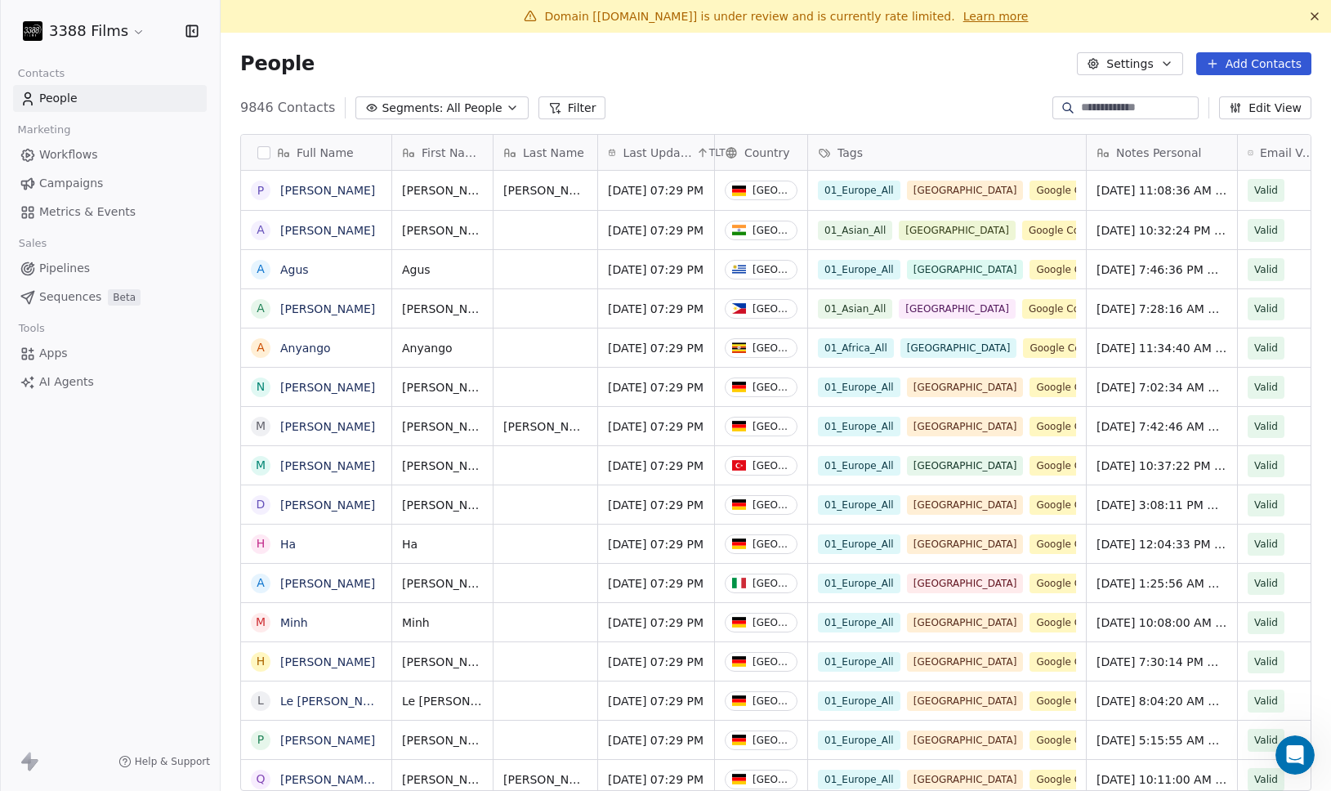
click at [662, 156] on span "Last Updated Date" at bounding box center [657, 153] width 69 height 16
click at [663, 191] on span "Sort Ascending" at bounding box center [671, 187] width 87 height 16
